Goal: Entertainment & Leisure: Consume media (video, audio)

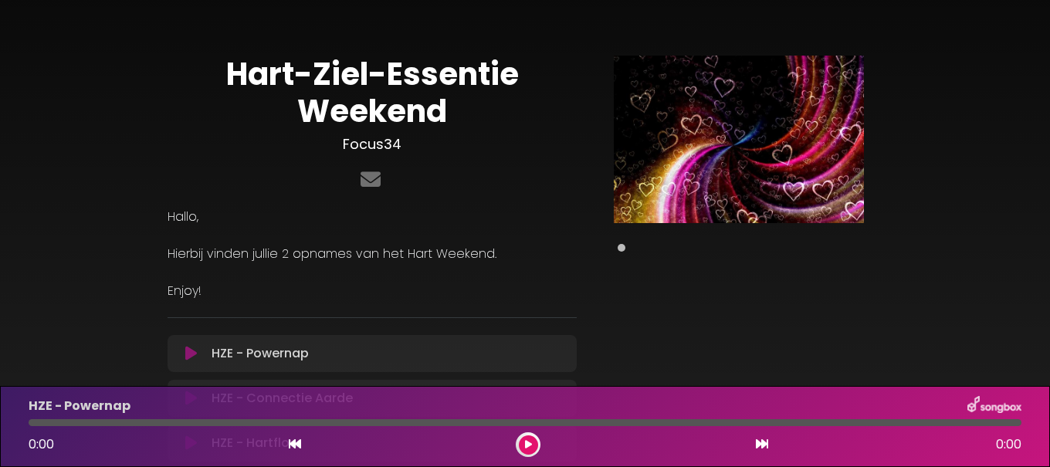
click at [293, 400] on div "HZE - Powernap" at bounding box center [525, 406] width 1012 height 20
click at [759, 439] on icon at bounding box center [762, 444] width 12 height 12
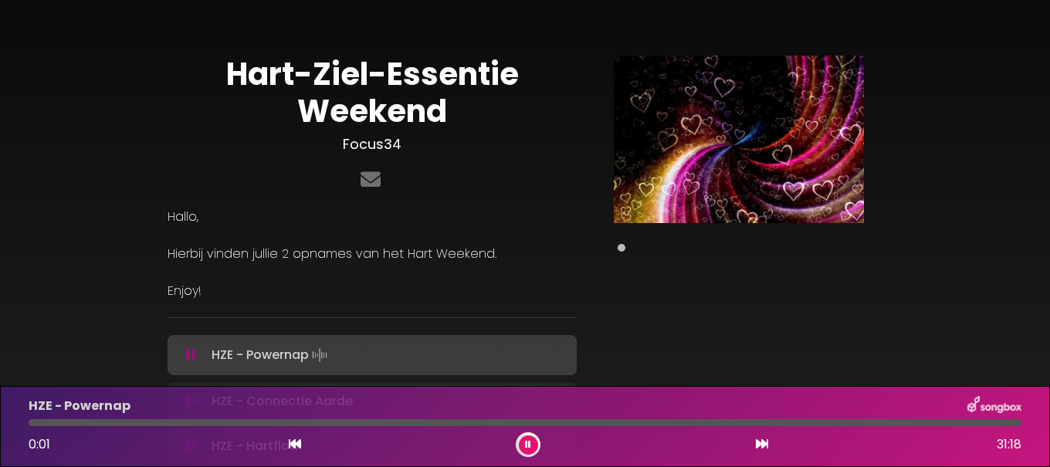
click at [524, 443] on button at bounding box center [528, 445] width 19 height 19
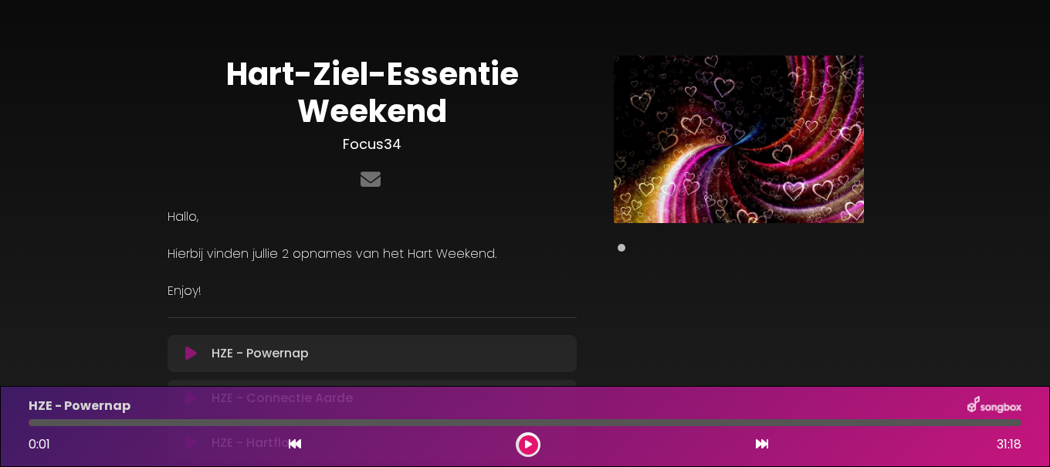
click at [1020, 422] on div at bounding box center [525, 422] width 993 height 7
click at [1018, 422] on div at bounding box center [525, 422] width 993 height 7
click at [1013, 420] on div at bounding box center [525, 422] width 993 height 7
click at [763, 443] on icon at bounding box center [762, 444] width 12 height 12
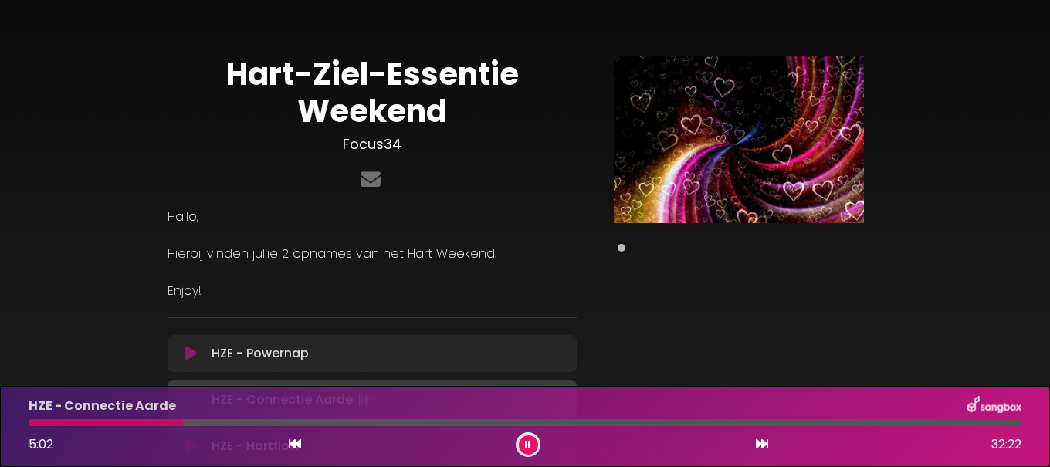
click at [755, 435] on button at bounding box center [762, 445] width 14 height 20
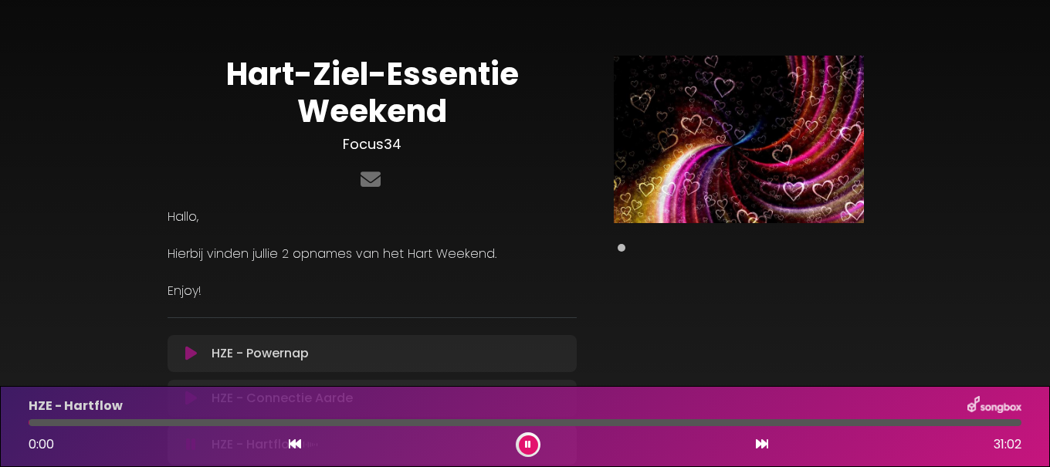
click at [755, 435] on button at bounding box center [762, 445] width 14 height 20
click at [528, 436] on button at bounding box center [528, 445] width 19 height 19
